Goal: Task Accomplishment & Management: Manage account settings

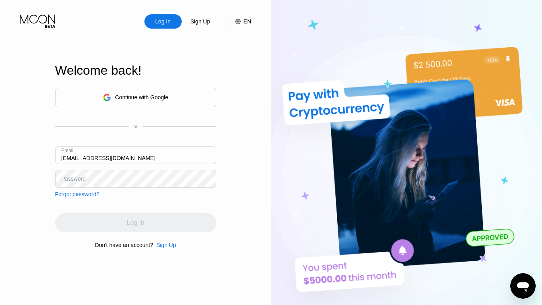
type input "[EMAIL_ADDRESS][DOMAIN_NAME]"
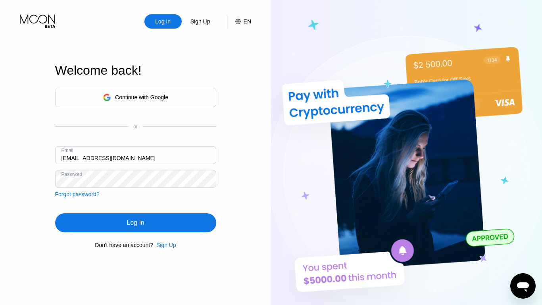
click at [135, 224] on div "Log In" at bounding box center [135, 223] width 17 height 8
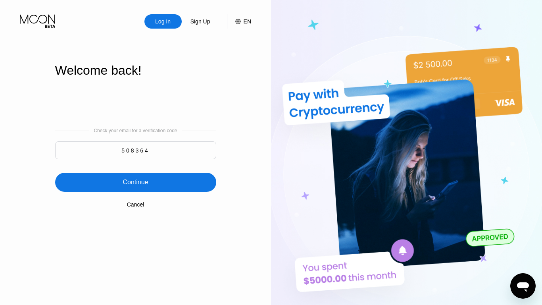
type input "508364"
click at [135, 183] on div "Continue" at bounding box center [135, 182] width 25 height 8
